Goal: Task Accomplishment & Management: Complete application form

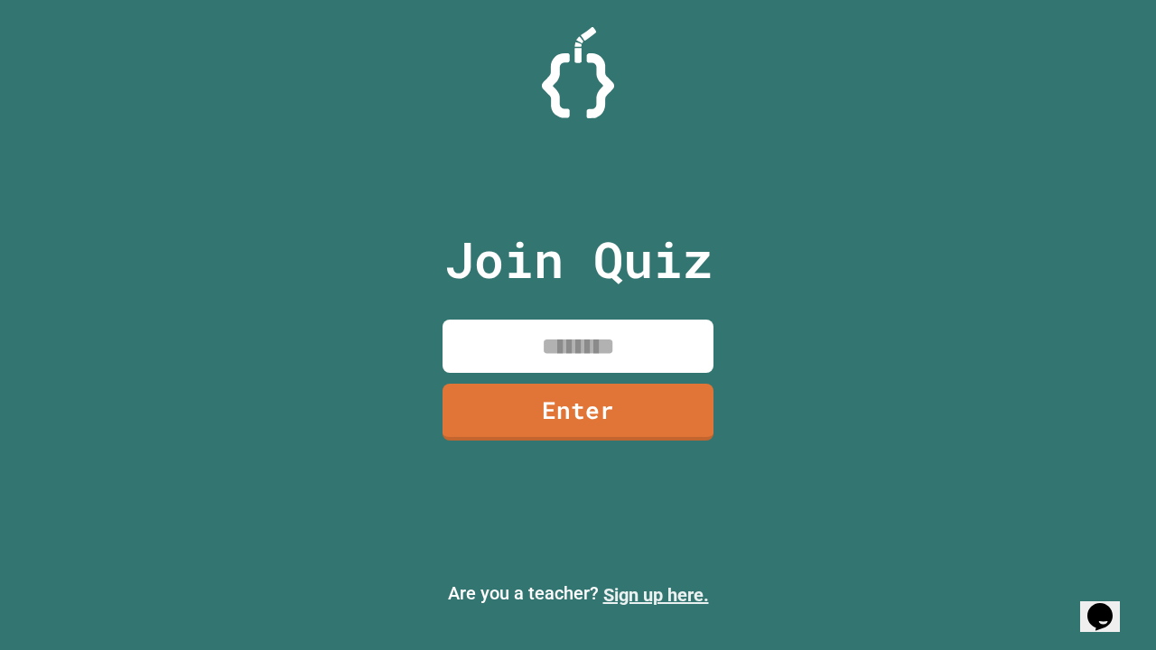
click at [656, 595] on link "Sign up here." at bounding box center [656, 595] width 106 height 22
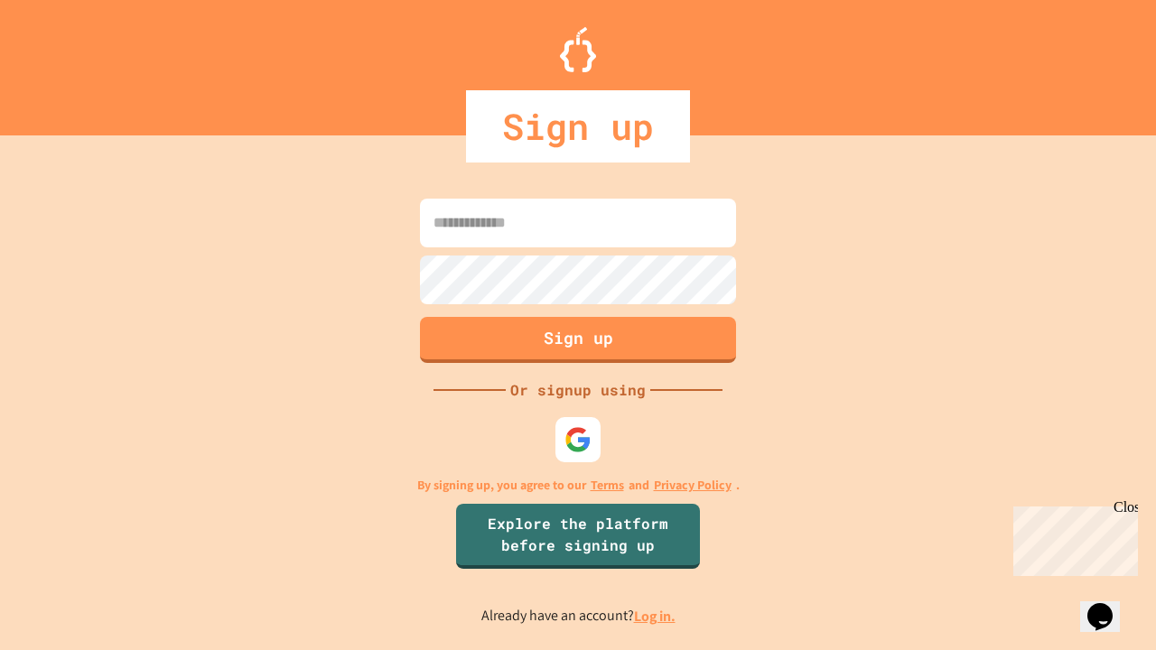
click at [656, 616] on link "Log in." at bounding box center [655, 616] width 42 height 19
